Goal: Task Accomplishment & Management: Use online tool/utility

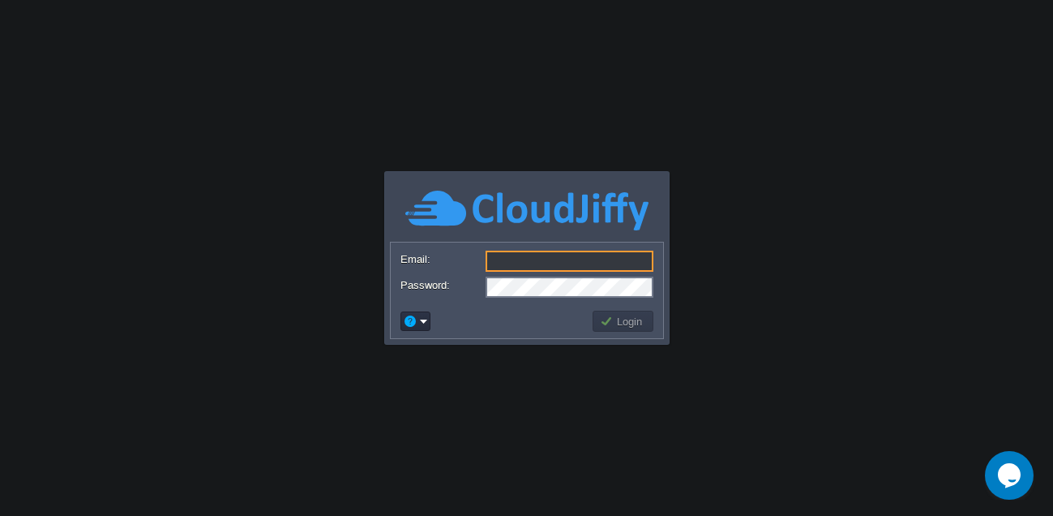
type input "[EMAIL_ADDRESS][DOMAIN_NAME]"
click at [621, 328] on button "Login" at bounding box center [623, 321] width 47 height 15
click at [622, 326] on button "Login" at bounding box center [623, 321] width 47 height 15
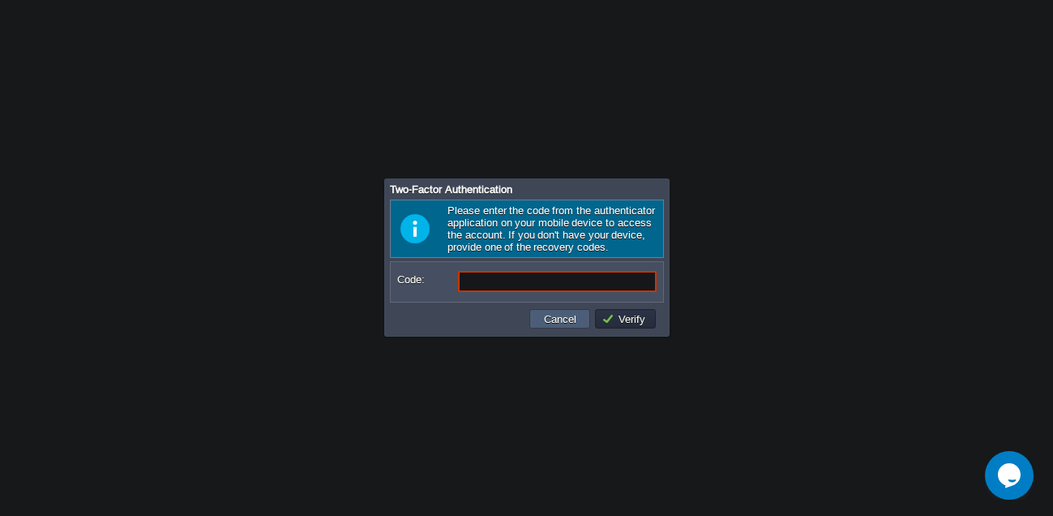
drag, startPoint x: 546, startPoint y: 315, endPoint x: 515, endPoint y: 271, distance: 53.5
click at [515, 270] on div "Code: Cancel Verify" at bounding box center [527, 298] width 284 height 75
paste input "d1Ygbn"
type input "d1Ygbn"
click at [616, 317] on button "Verify" at bounding box center [626, 318] width 49 height 15
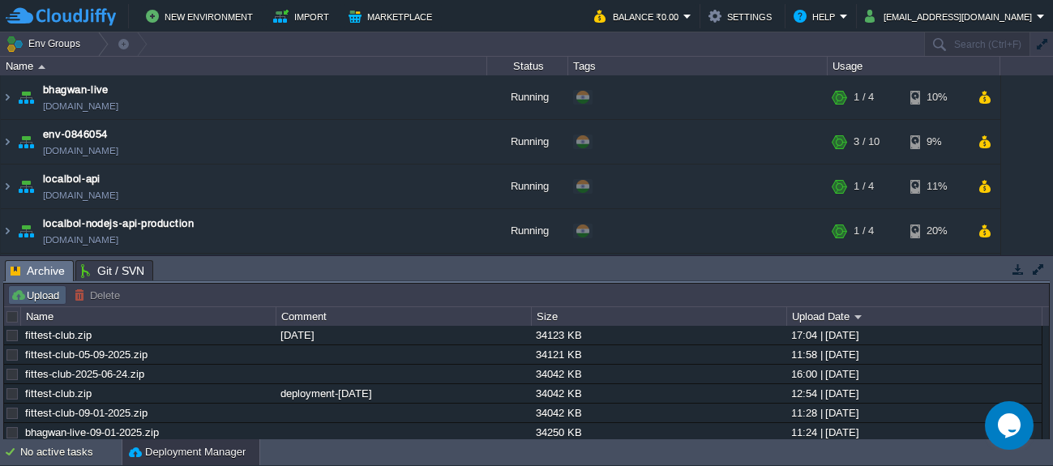
click at [45, 295] on button "Upload" at bounding box center [38, 295] width 54 height 15
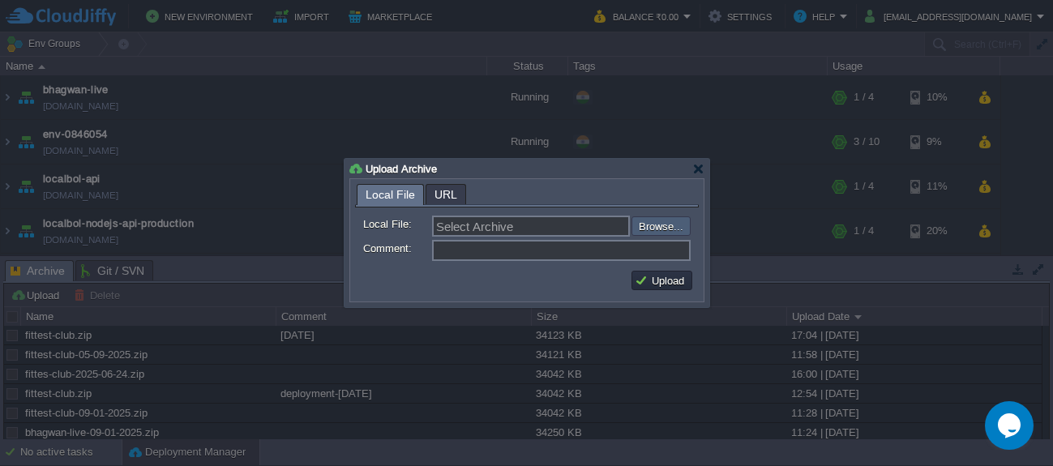
click at [649, 221] on input "file" at bounding box center [588, 225] width 205 height 19
type input "C:\fakepath\fittest-club-30-09-2025.zip"
type input "fittest-club-30-09-2025.zip"
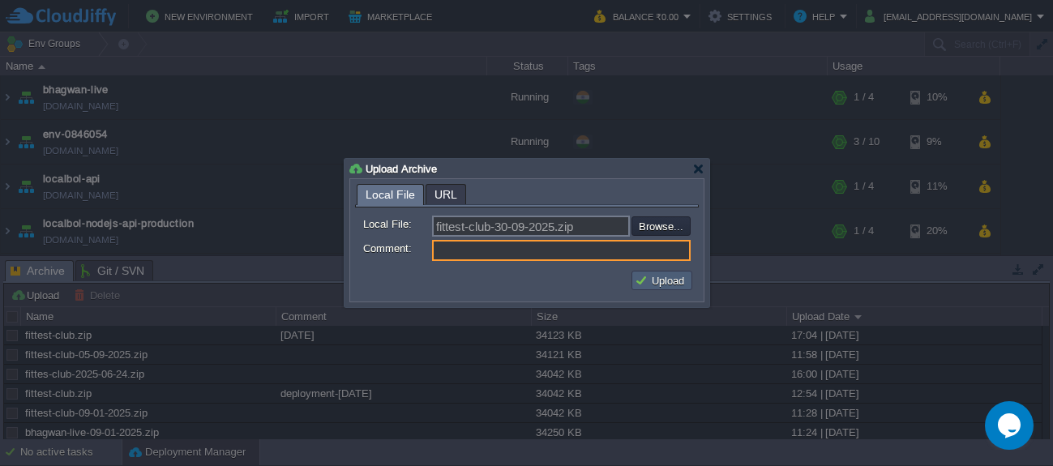
click at [675, 289] on td "Upload" at bounding box center [662, 280] width 61 height 19
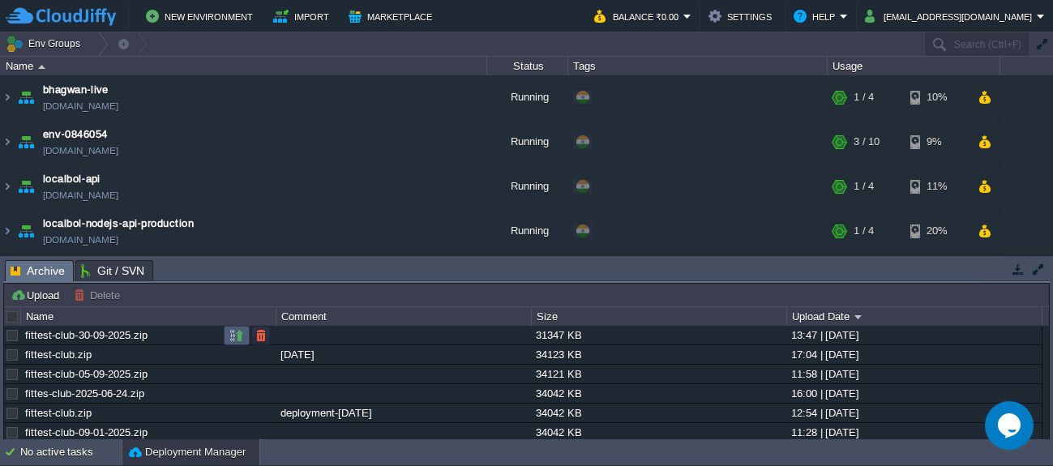
click at [241, 334] on button "button" at bounding box center [236, 335] width 15 height 15
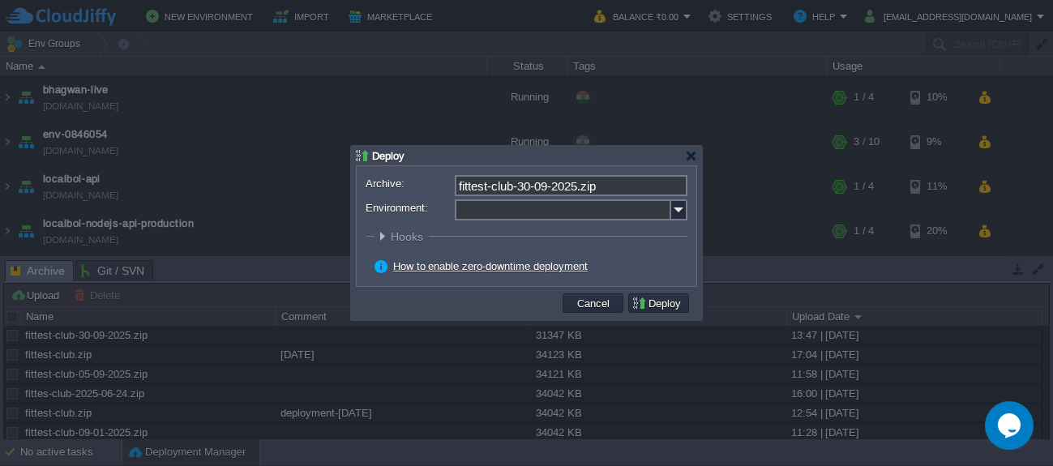
drag, startPoint x: 685, startPoint y: 222, endPoint x: 697, endPoint y: 233, distance: 16.6
click at [696, 231] on div "Archive: fittest-club-30-09-2025.zip Environment: : ROOT Hooks Pre Build Post P…" at bounding box center [527, 226] width 340 height 120
click at [675, 210] on img at bounding box center [679, 209] width 16 height 21
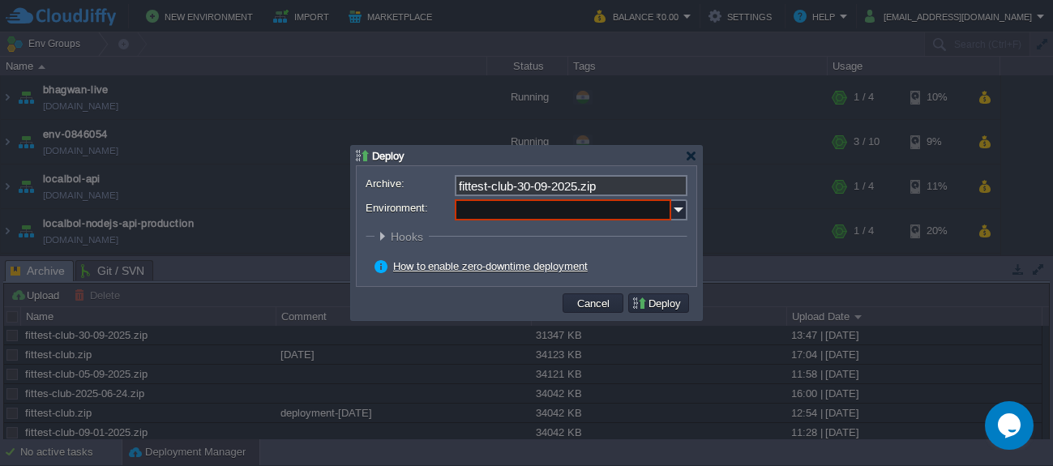
click at [465, 158] on div "Deploy" at bounding box center [526, 155] width 341 height 19
click at [683, 207] on img at bounding box center [679, 209] width 16 height 21
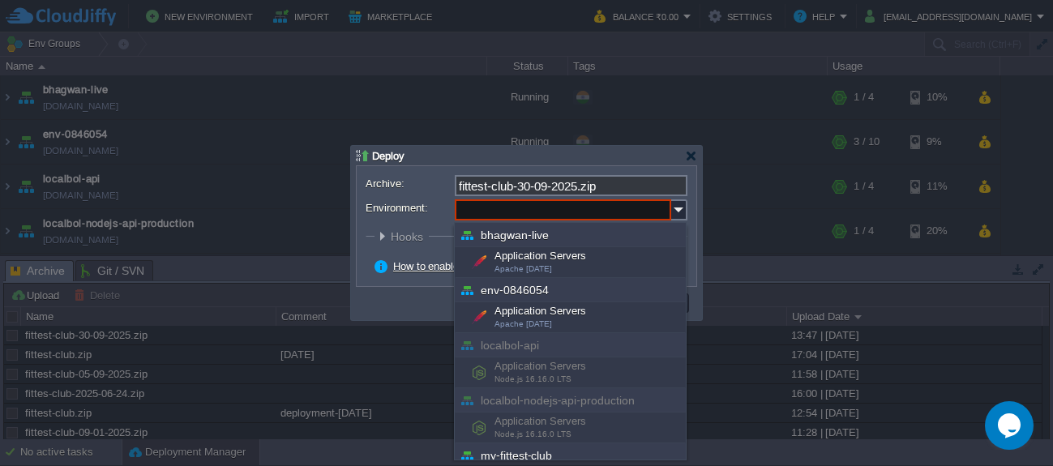
scroll to position [94, 0]
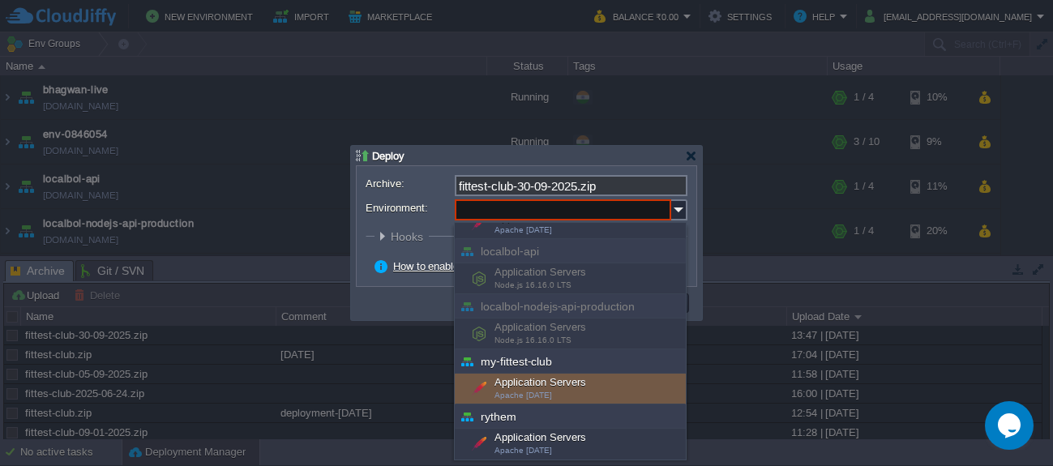
click at [623, 385] on div "Application Servers Apache [DATE]" at bounding box center [570, 389] width 231 height 31
type input "Application Servers (my-fittest-club)"
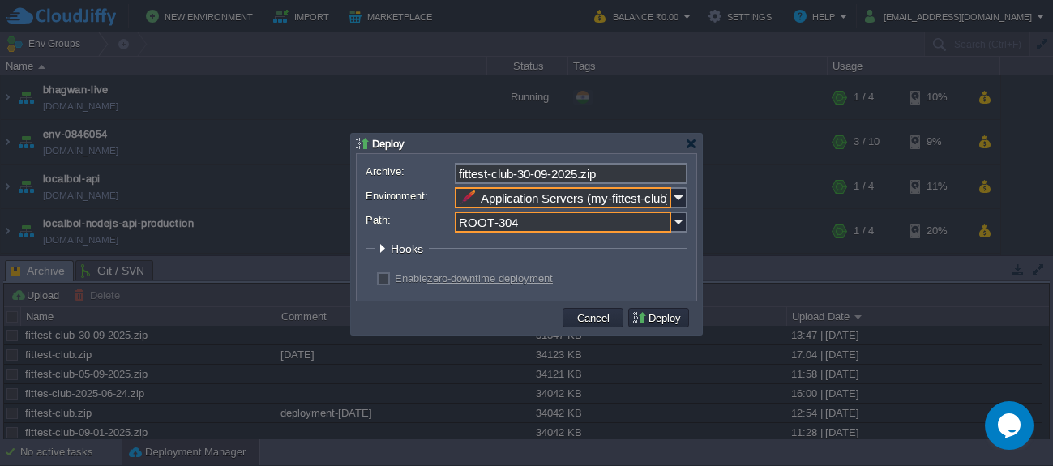
click at [558, 217] on input "ROOT-304" at bounding box center [563, 222] width 216 height 21
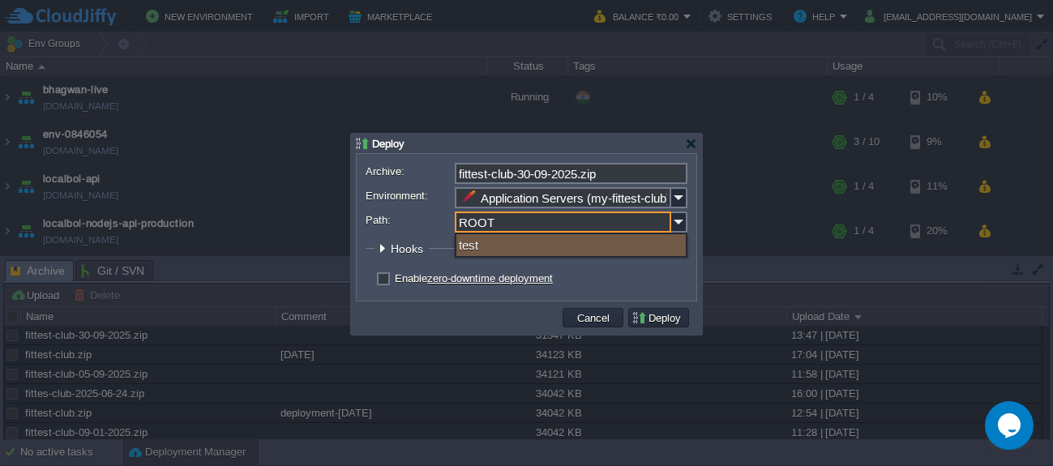
drag, startPoint x: 580, startPoint y: 267, endPoint x: 602, endPoint y: 274, distance: 23.1
click at [583, 269] on form "Archive: fittest-club-30-09-2025.zip Environment: Application Servers (my-fitte…" at bounding box center [527, 227] width 322 height 129
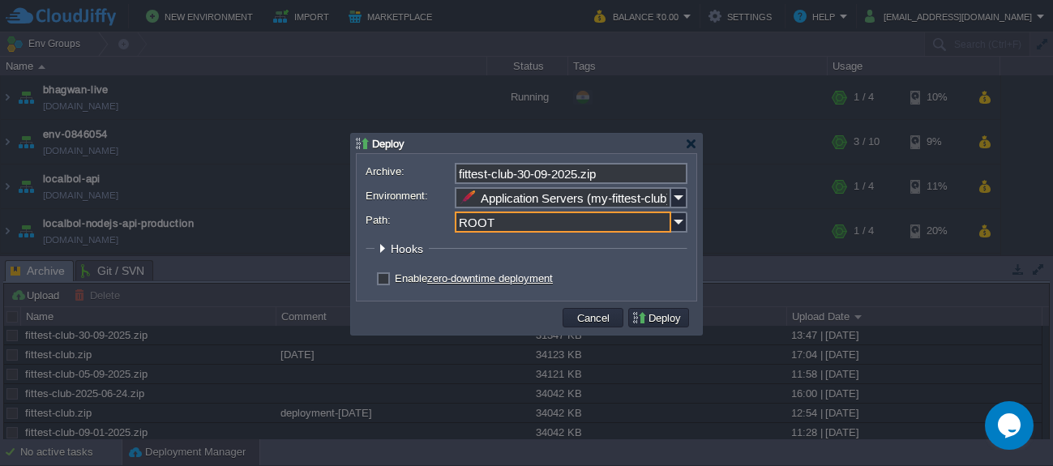
type input "ROOT"
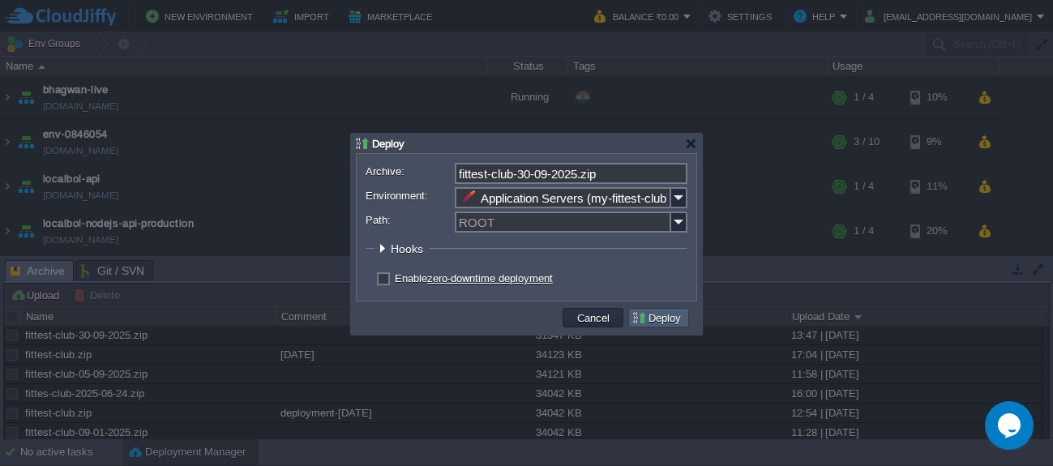
click at [658, 327] on td "Deploy" at bounding box center [658, 317] width 61 height 19
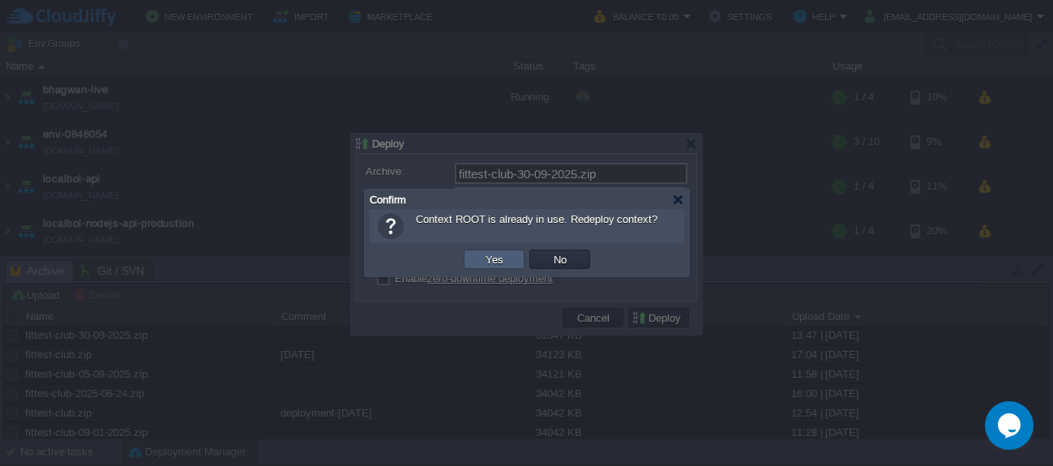
click at [503, 265] on button "Yes" at bounding box center [495, 259] width 28 height 15
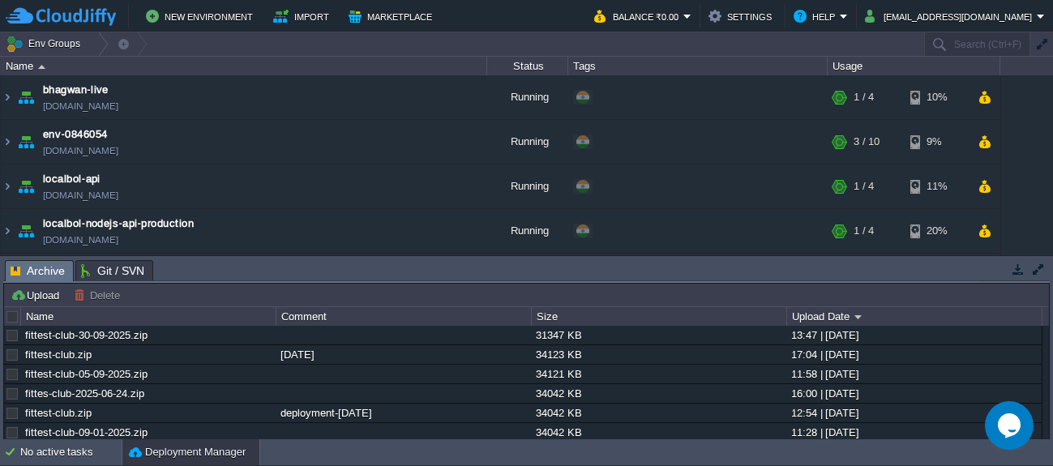
scroll to position [307, 0]
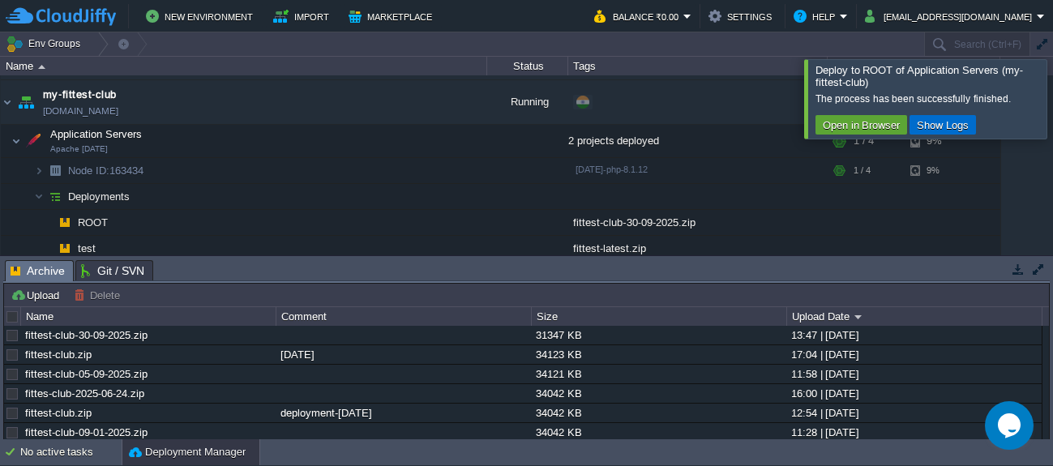
click at [958, 126] on button "Show Logs" at bounding box center [943, 125] width 62 height 15
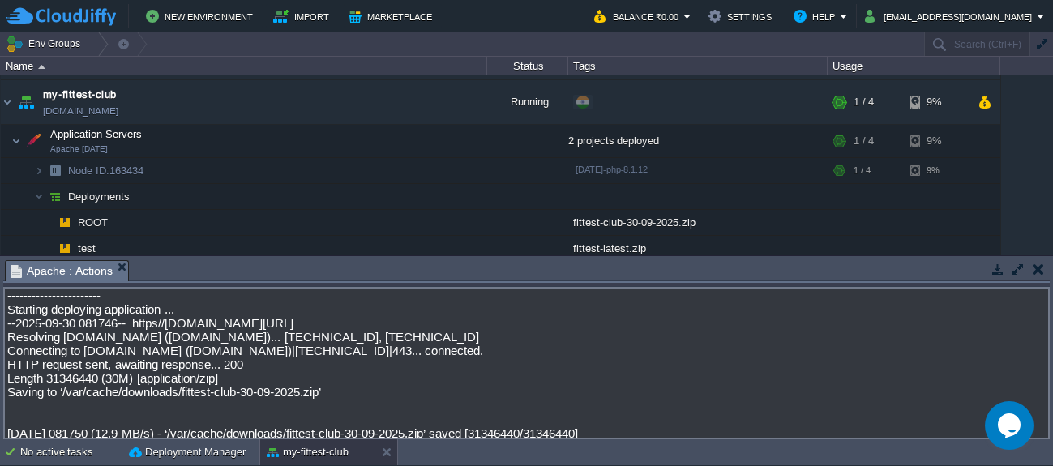
scroll to position [0, 0]
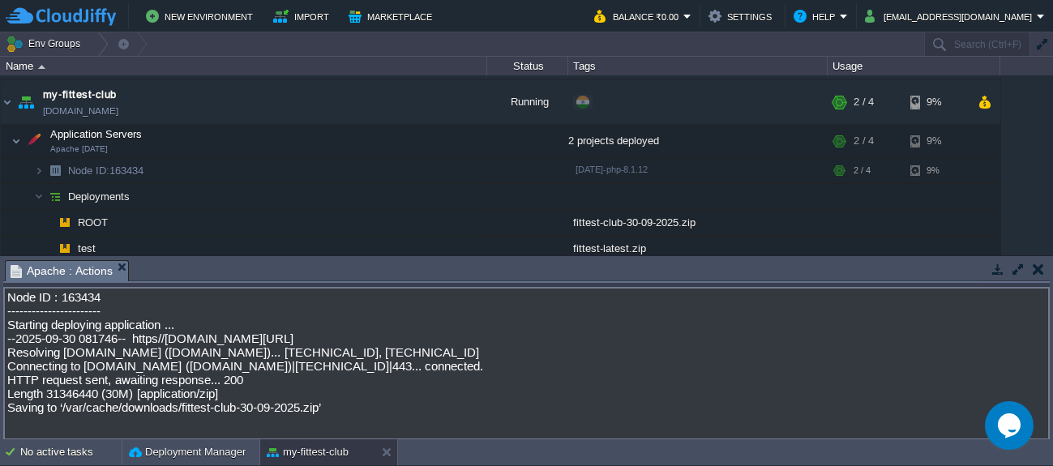
click at [1041, 272] on button "button" at bounding box center [1038, 269] width 11 height 15
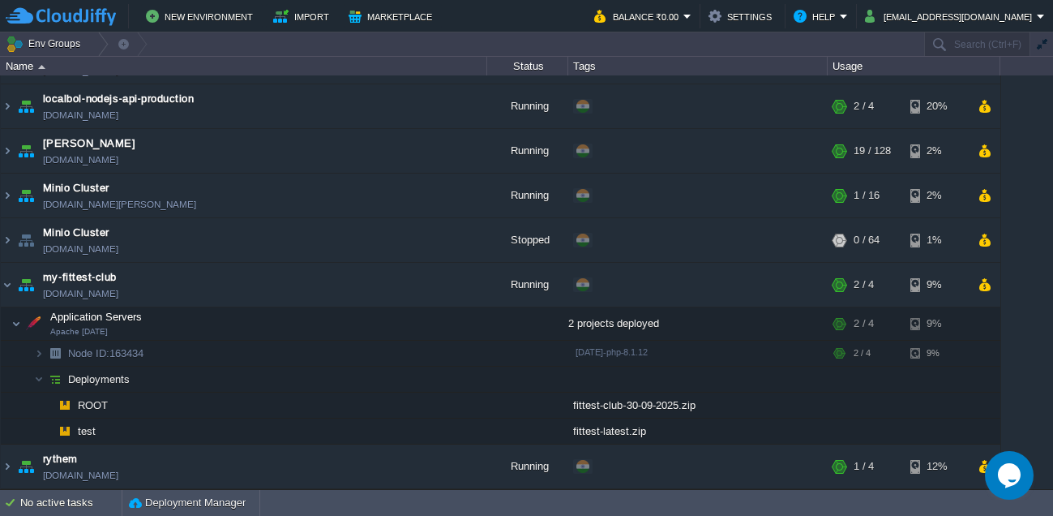
scroll to position [125, 0]
click at [11, 285] on img at bounding box center [7, 285] width 13 height 44
